Goal: Task Accomplishment & Management: Use online tool/utility

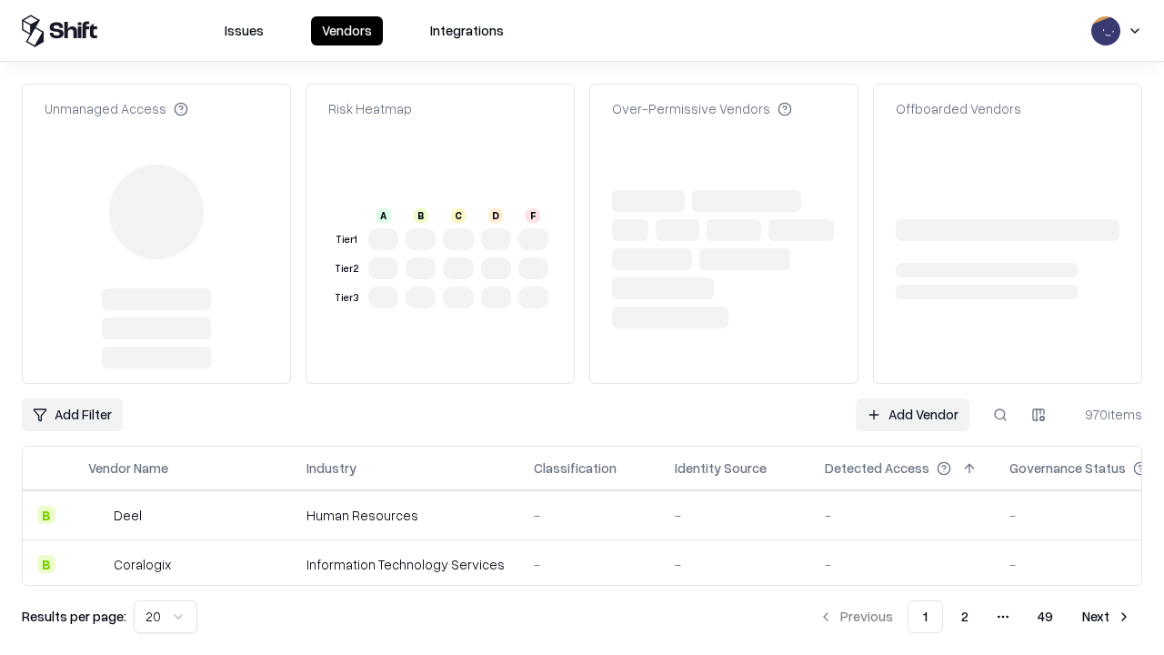
click at [912, 398] on link "Add Vendor" at bounding box center [913, 414] width 114 height 33
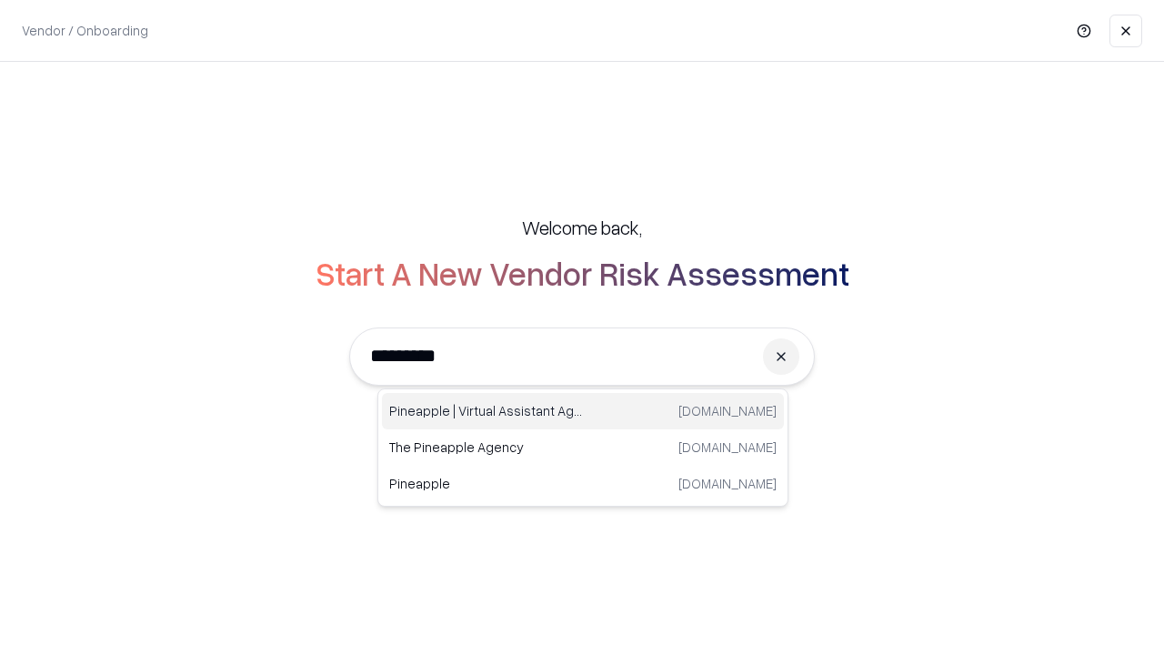
click at [583, 411] on div "Pineapple | Virtual Assistant Agency [DOMAIN_NAME]" at bounding box center [583, 411] width 402 height 36
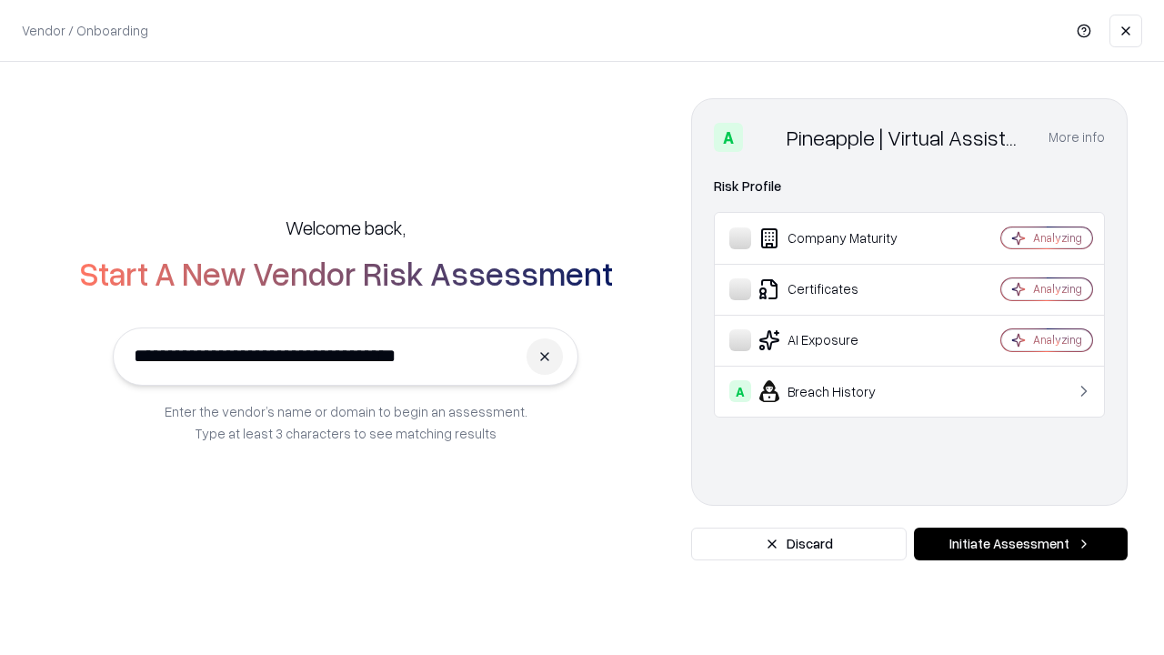
type input "**********"
click at [1020, 544] on button "Initiate Assessment" at bounding box center [1021, 544] width 214 height 33
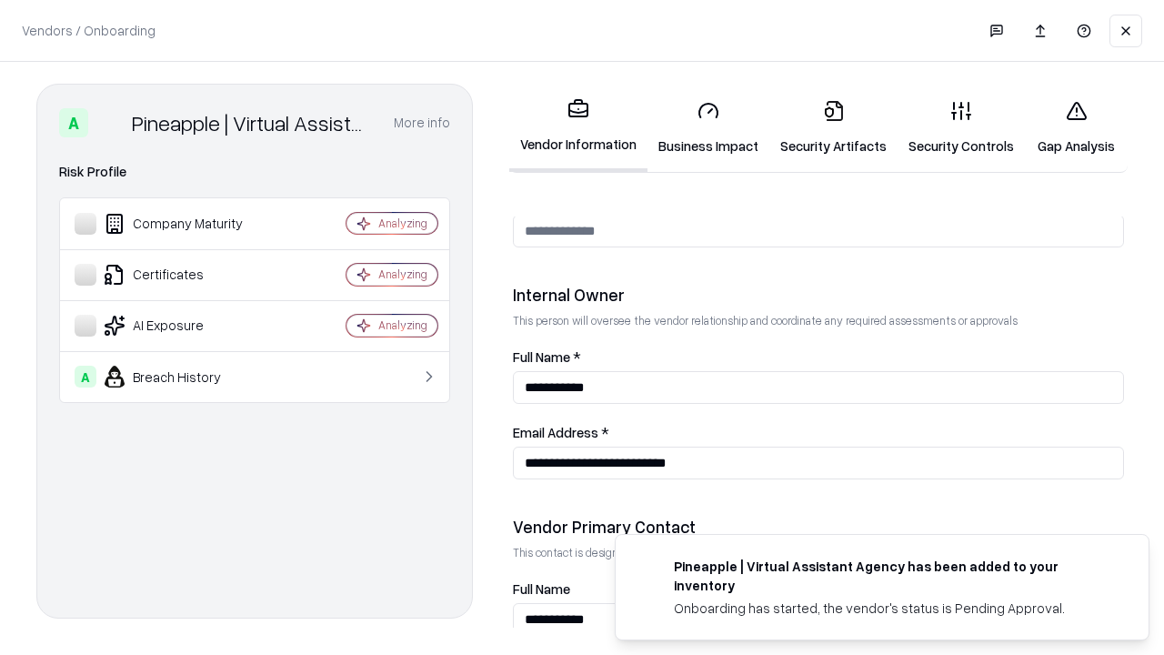
scroll to position [942, 0]
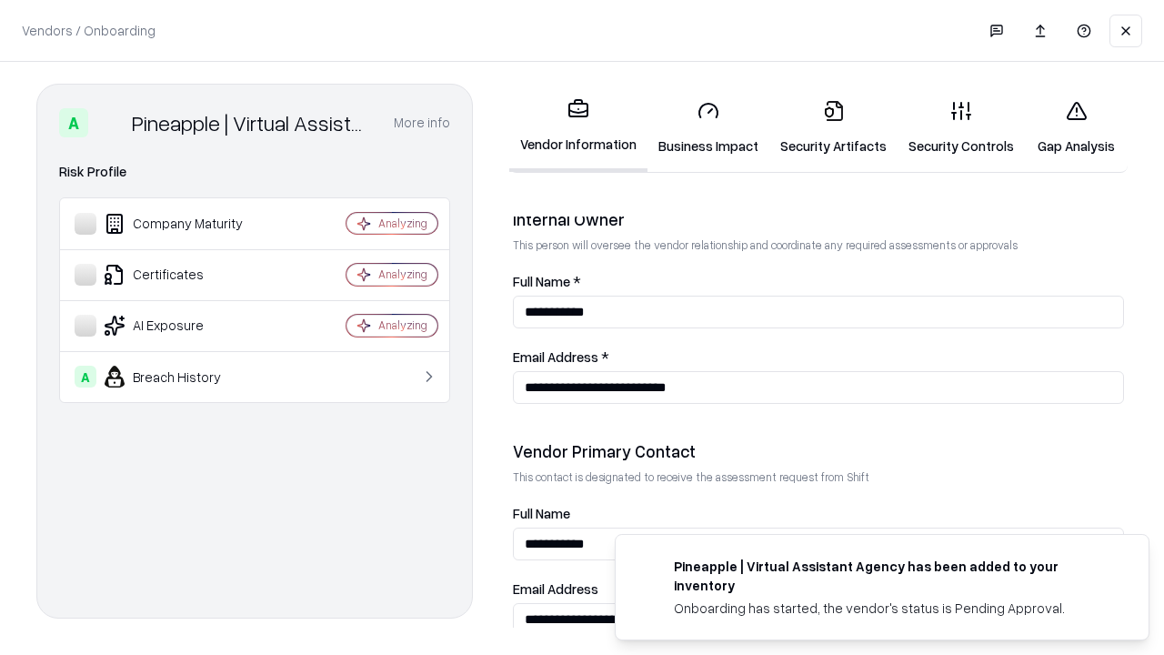
click at [833, 127] on link "Security Artifacts" at bounding box center [833, 127] width 128 height 85
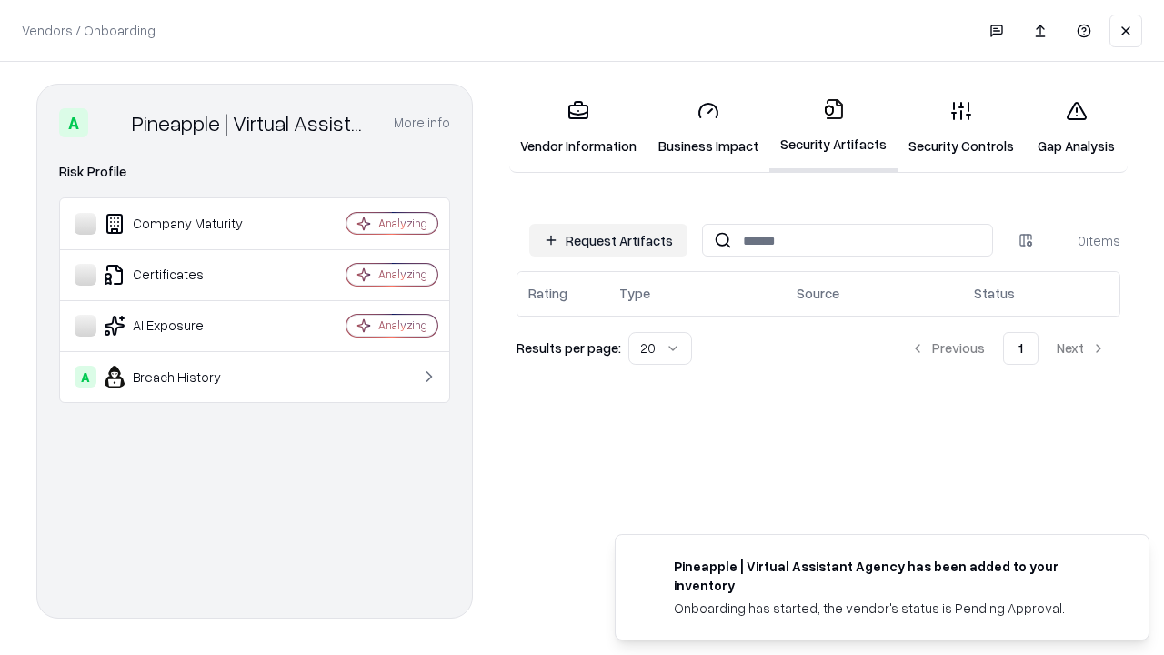
click at [608, 240] on button "Request Artifacts" at bounding box center [608, 240] width 158 height 33
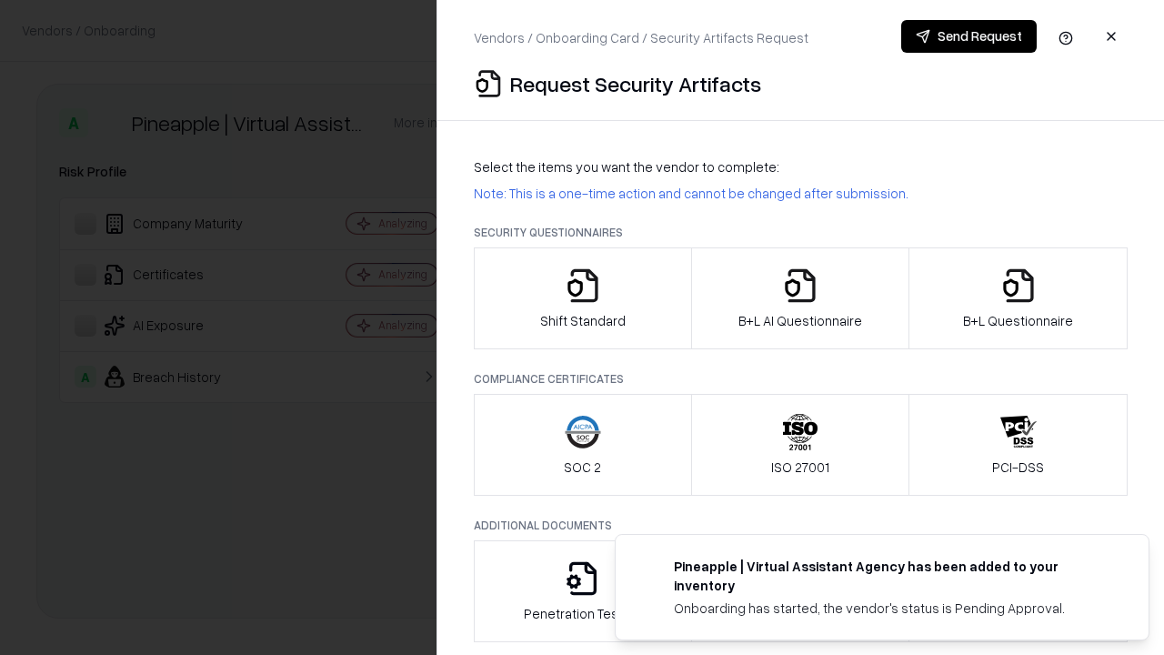
click at [1018, 298] on icon "button" at bounding box center [1018, 285] width 36 height 36
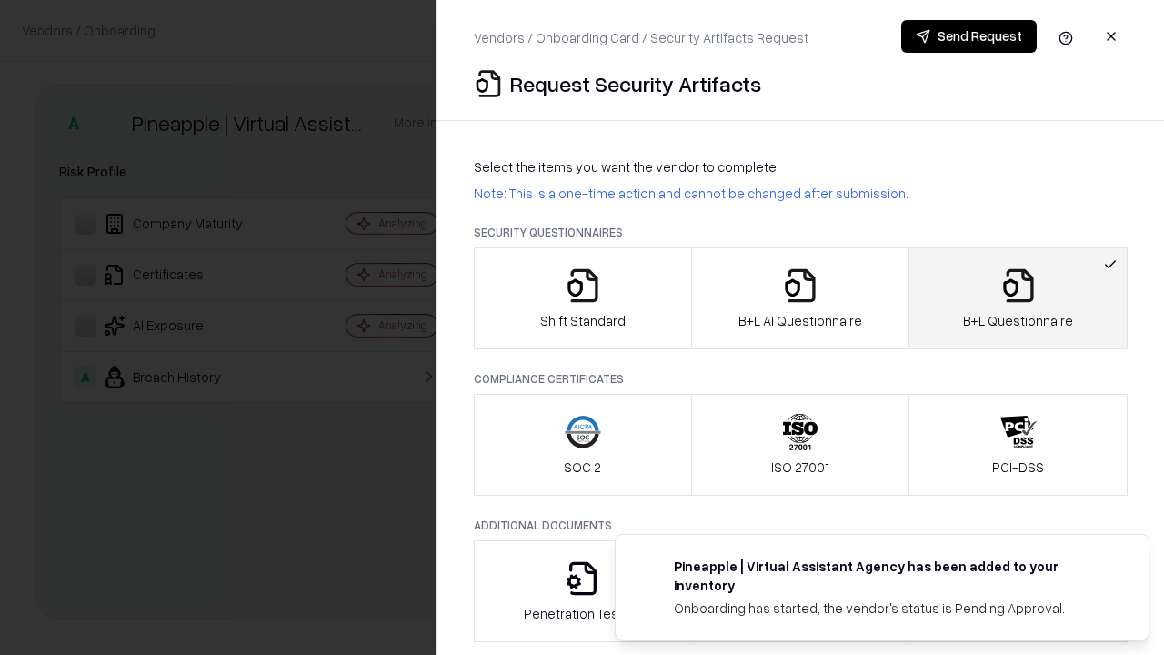
click at [799, 298] on icon "button" at bounding box center [800, 285] width 36 height 36
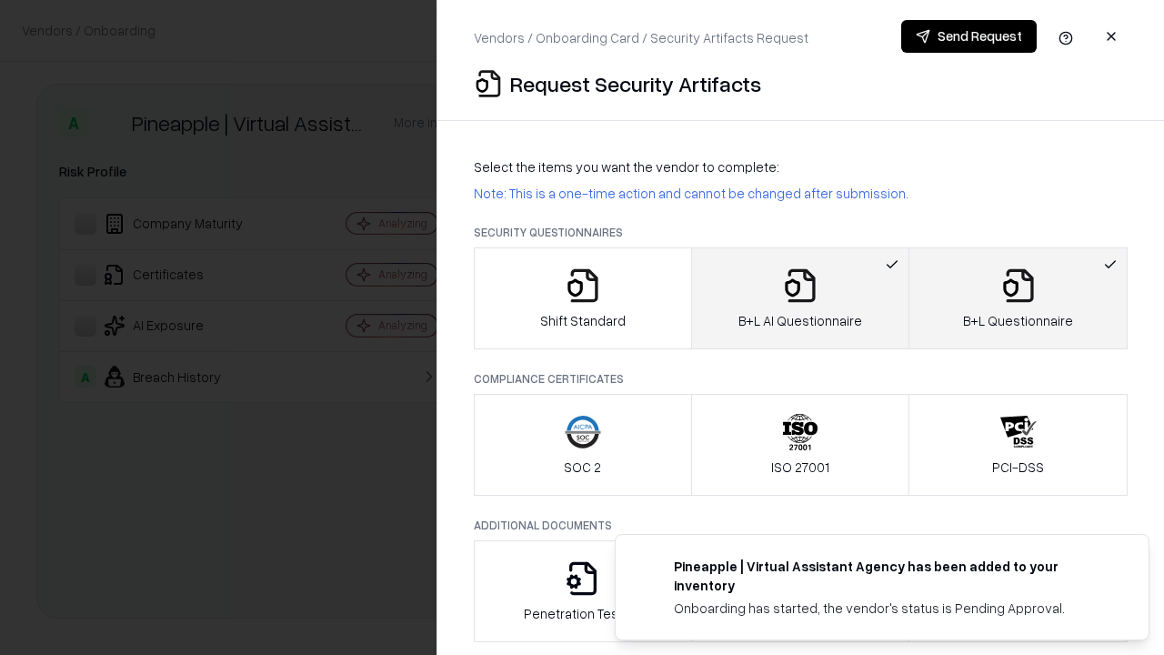
click at [969, 36] on button "Send Request" at bounding box center [969, 36] width 136 height 33
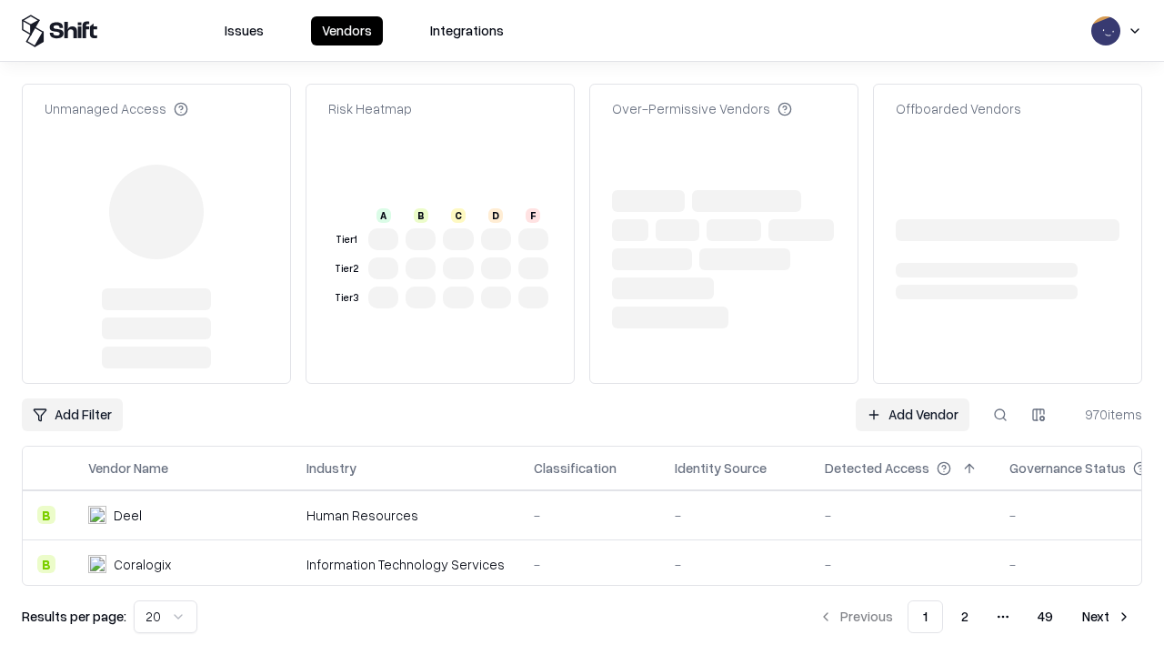
click at [912, 415] on link "Add Vendor" at bounding box center [913, 414] width 114 height 33
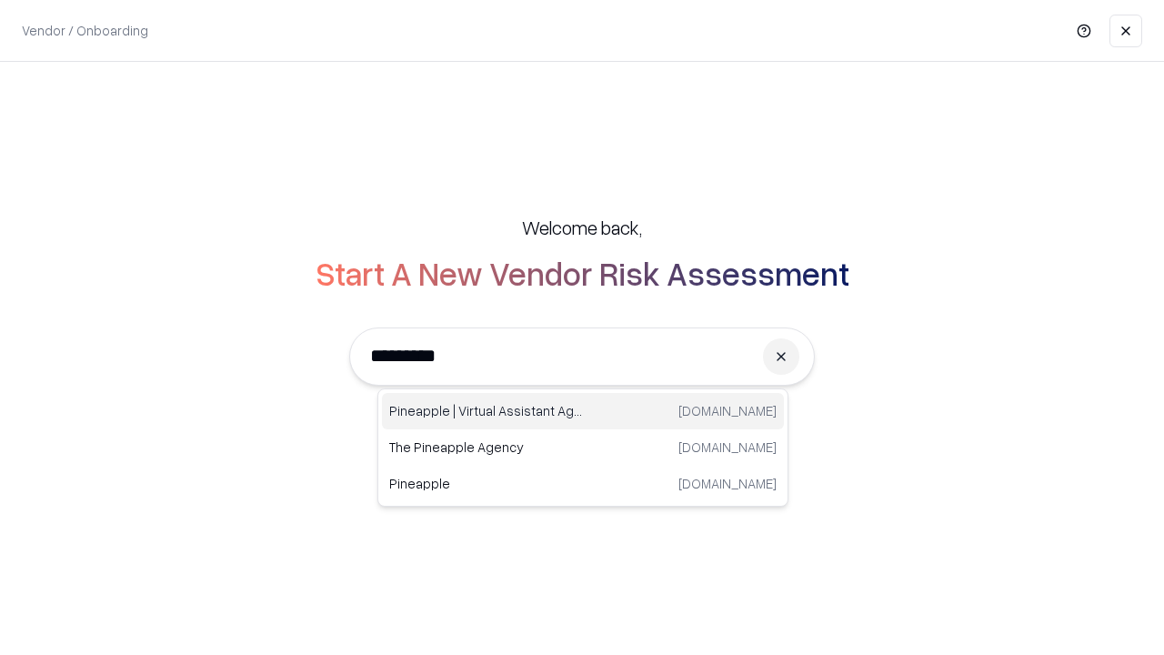
click at [583, 411] on div "Pineapple | Virtual Assistant Agency [DOMAIN_NAME]" at bounding box center [583, 411] width 402 height 36
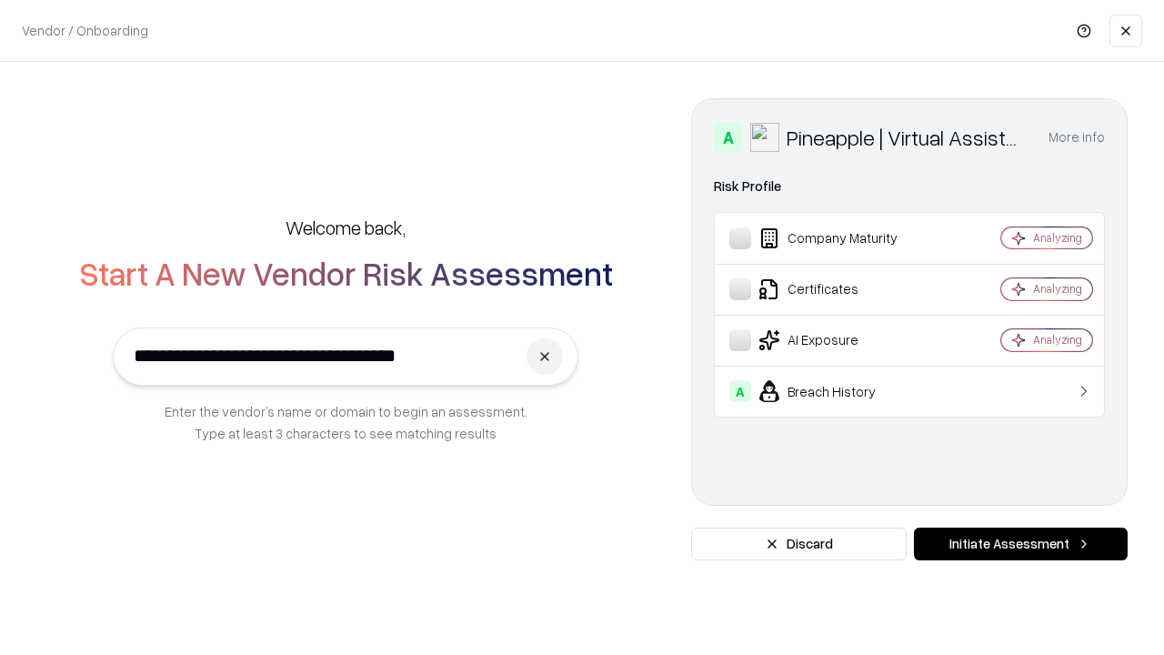
type input "**********"
click at [1020, 544] on button "Initiate Assessment" at bounding box center [1021, 544] width 214 height 33
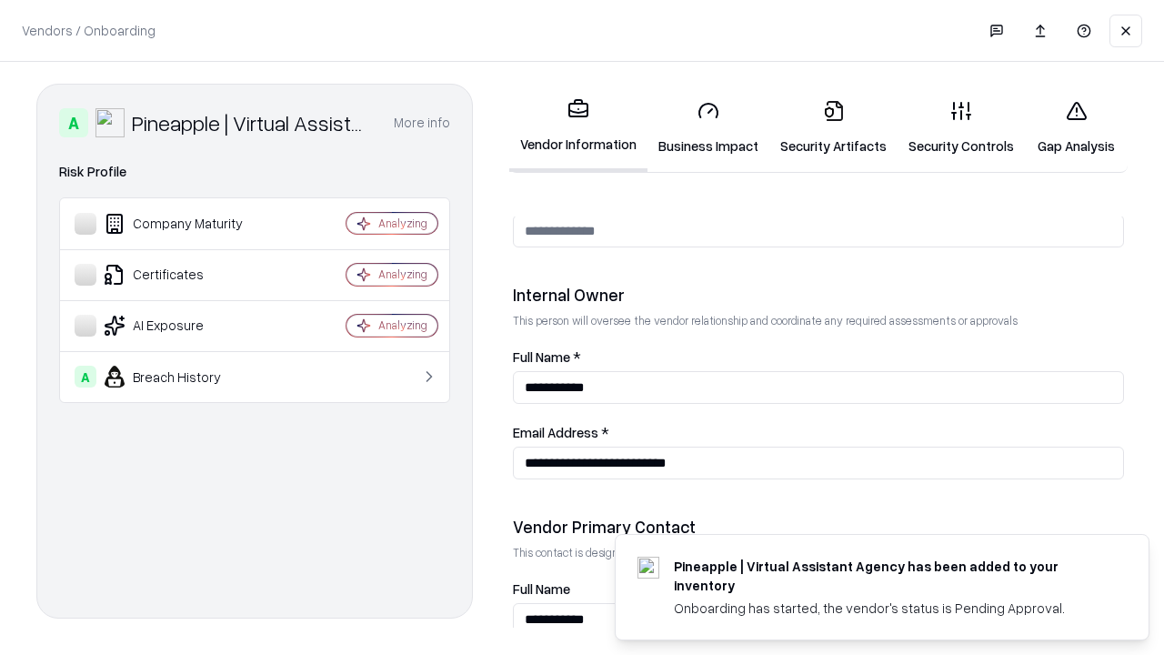
scroll to position [942, 0]
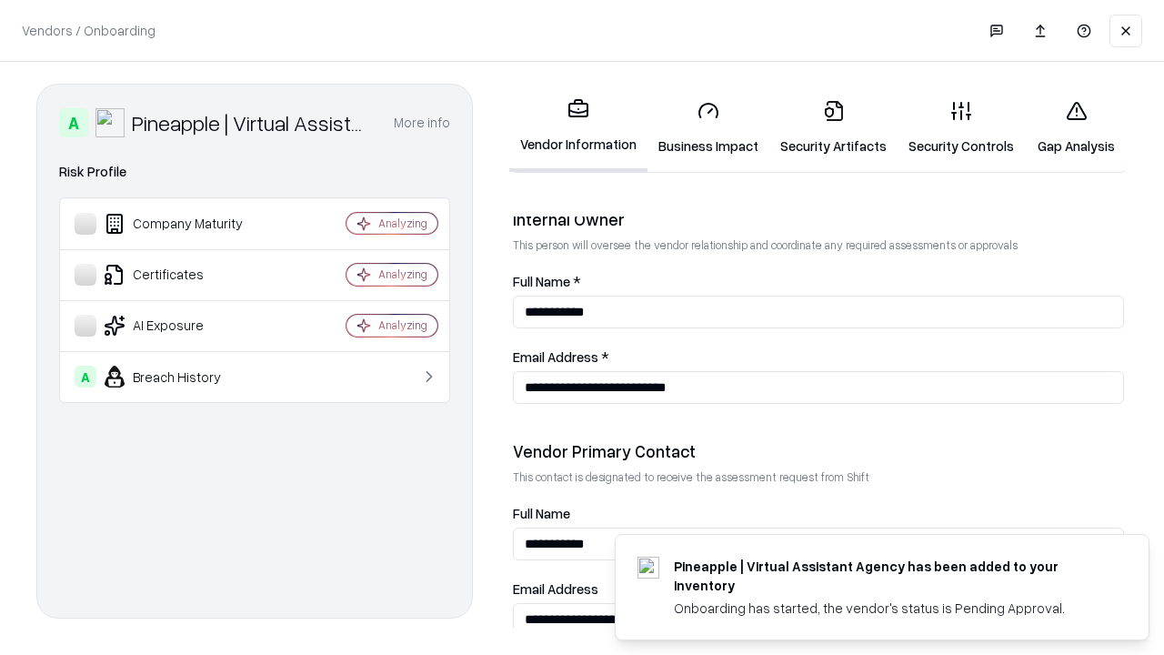
click at [1076, 127] on link "Gap Analysis" at bounding box center [1076, 127] width 103 height 85
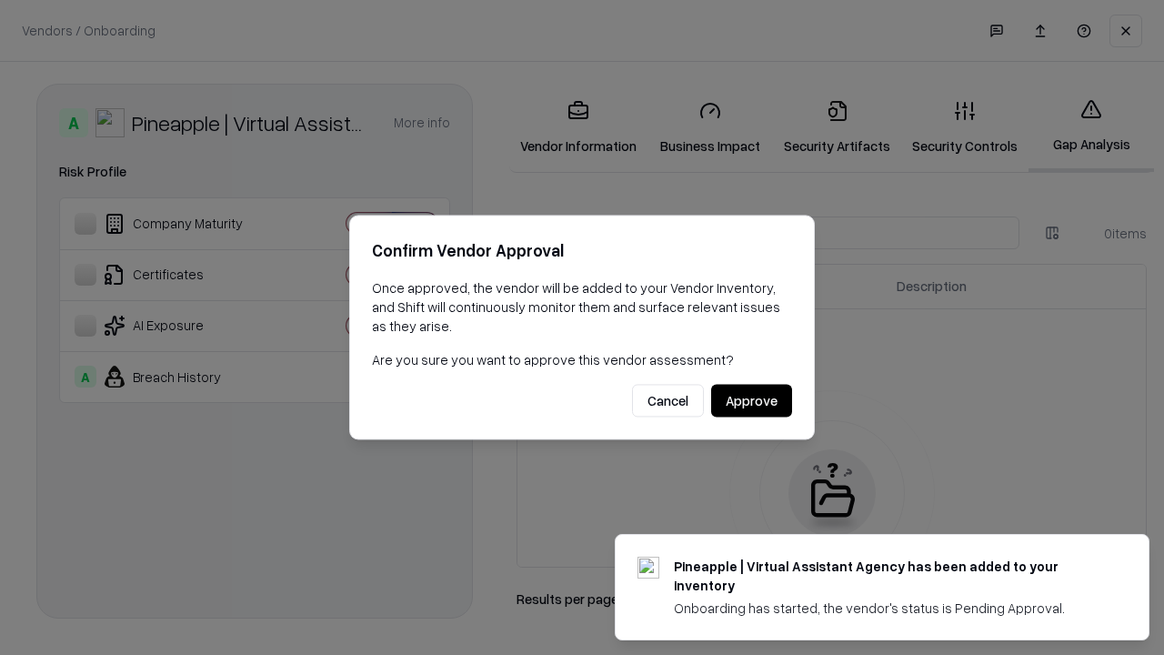
click at [751, 400] on button "Approve" at bounding box center [751, 401] width 81 height 33
